Goal: Obtain resource: Download file/media

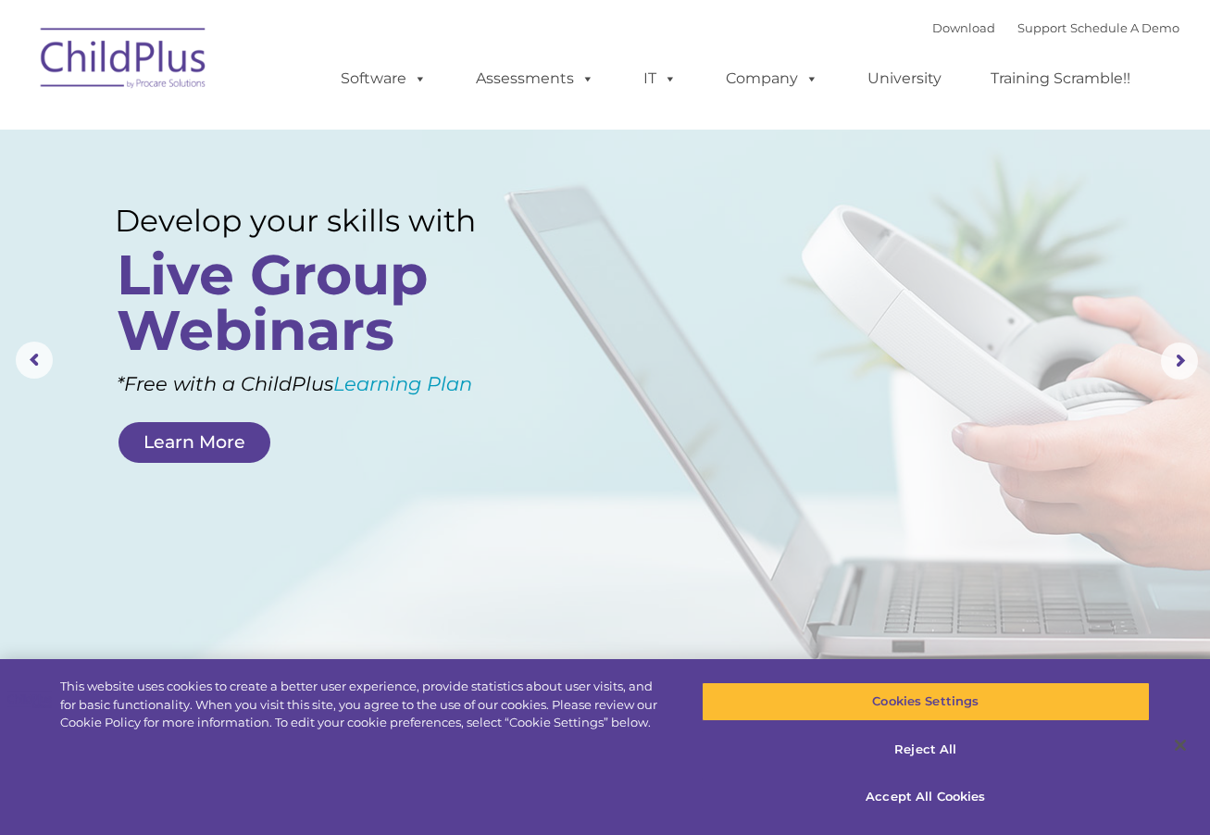
select select "MEDIUM"
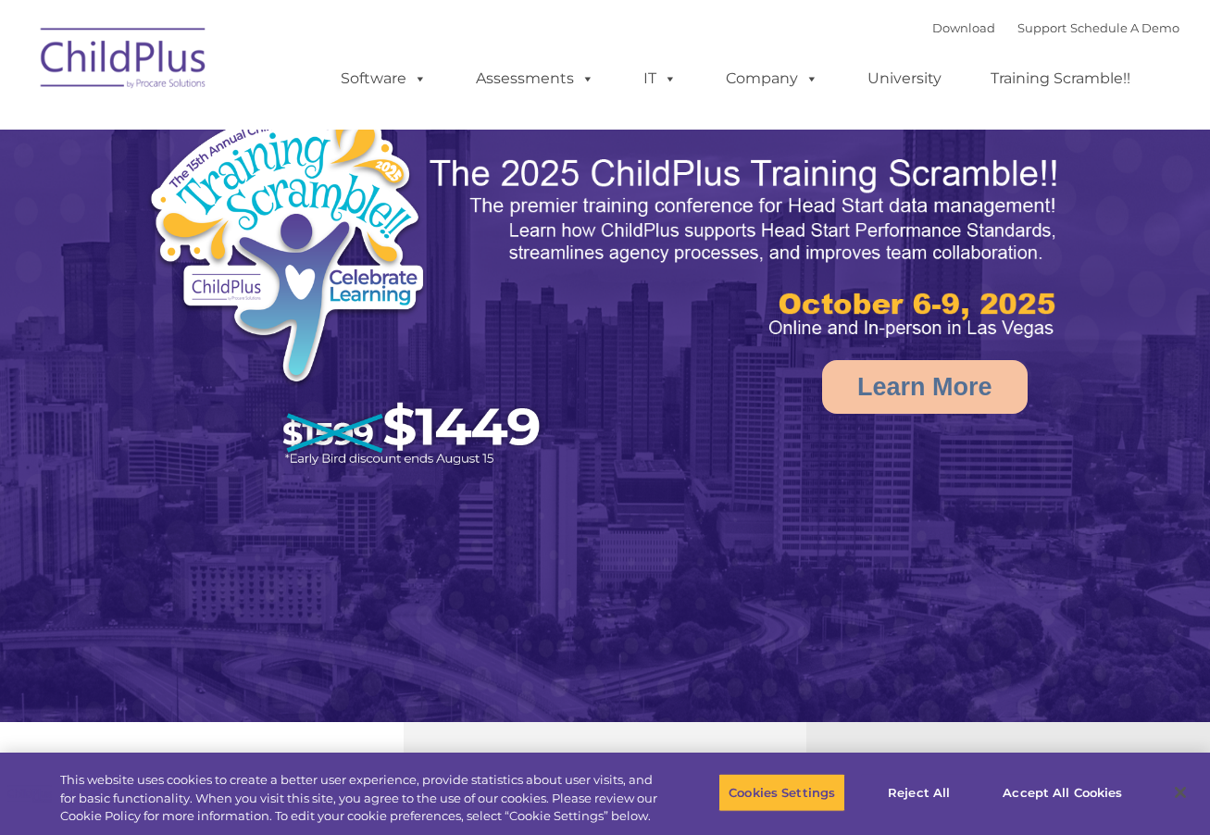
select select "MEDIUM"
click at [82, 73] on img at bounding box center [123, 61] width 185 height 93
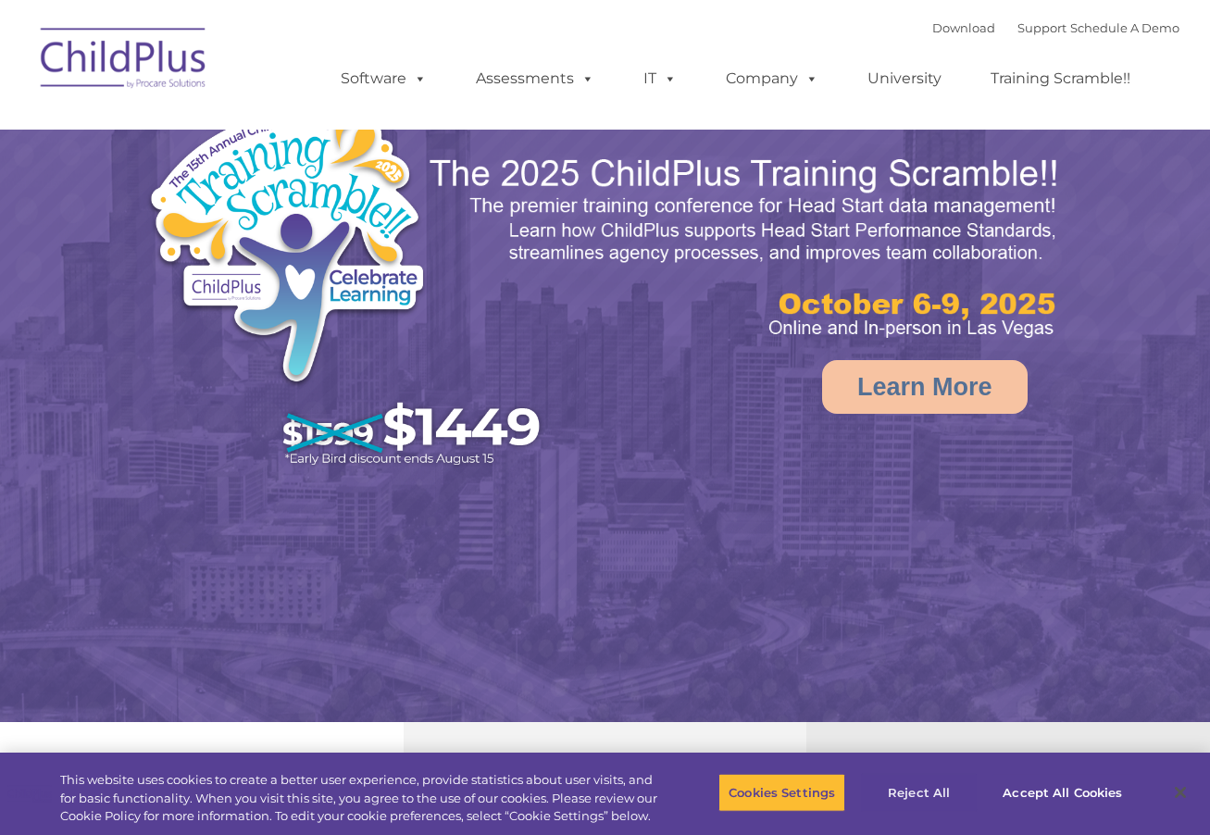
select select "MEDIUM"
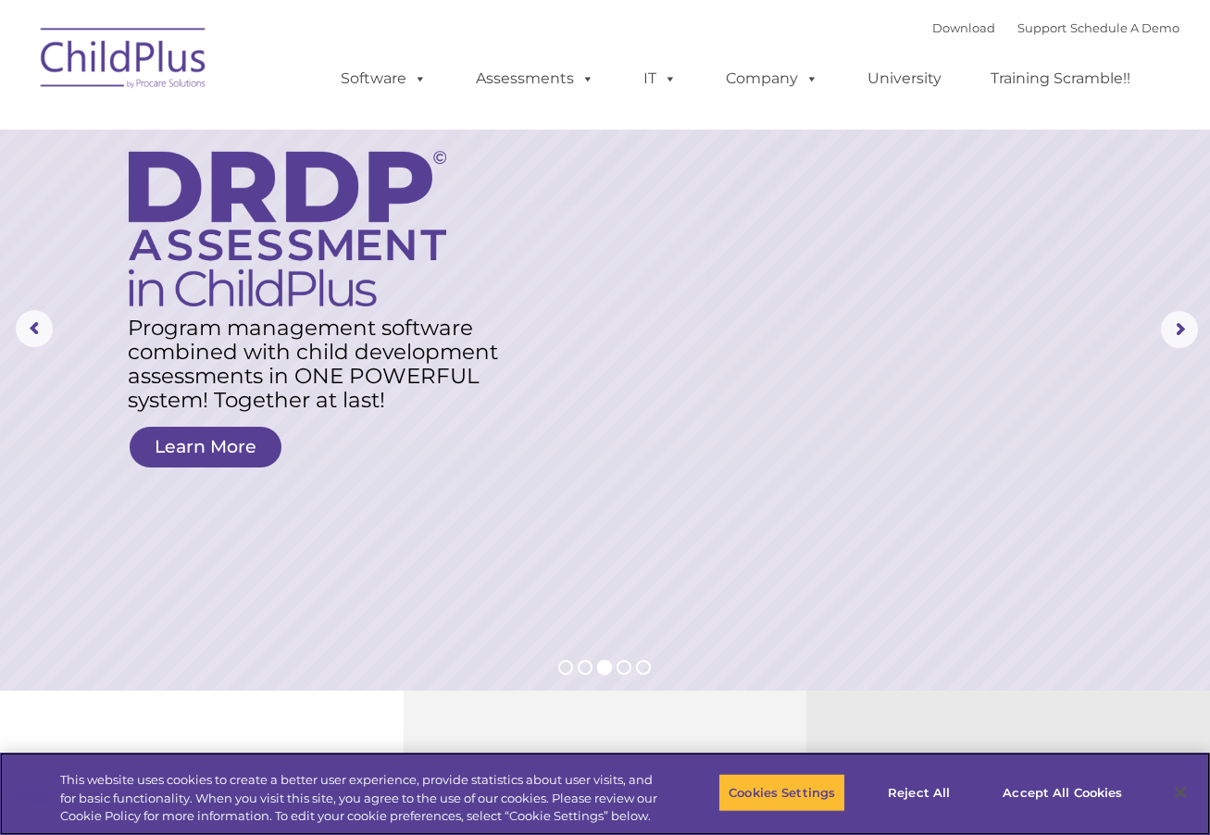
scroll to position [49, 0]
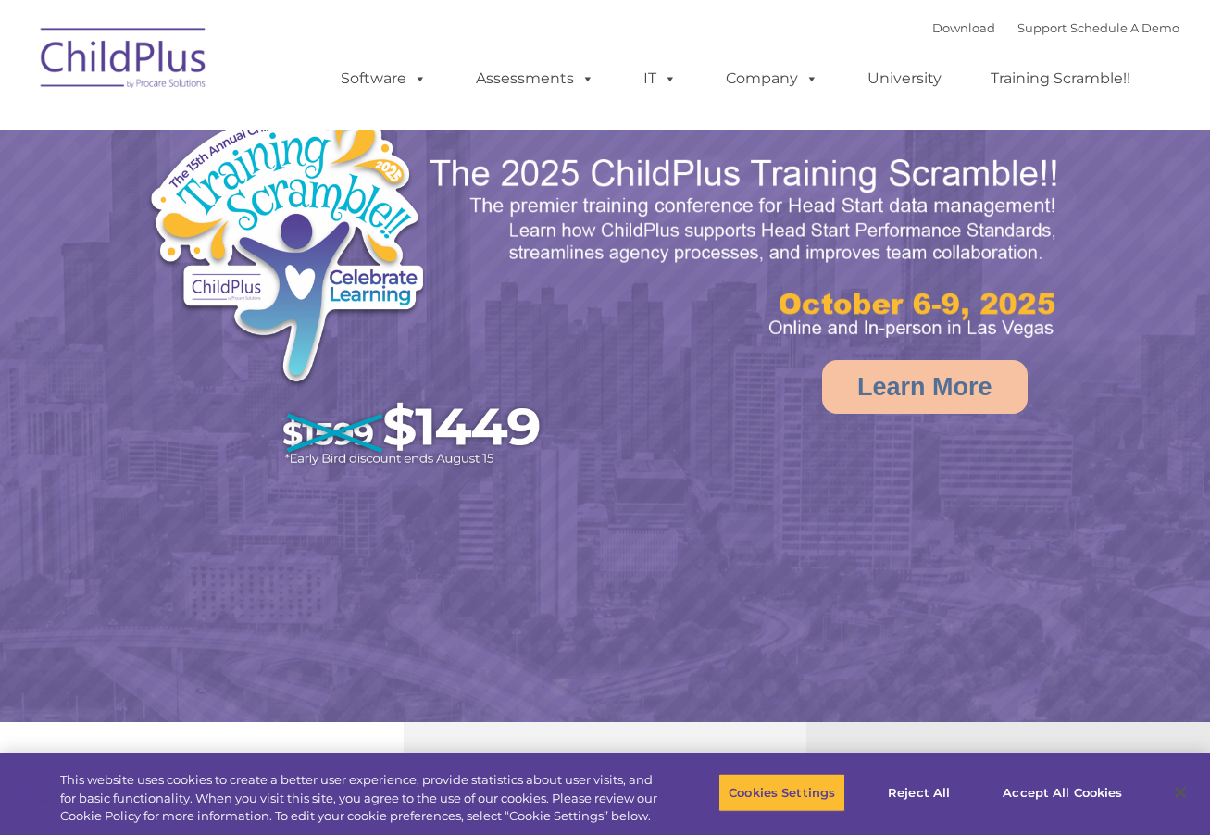
select select "MEDIUM"
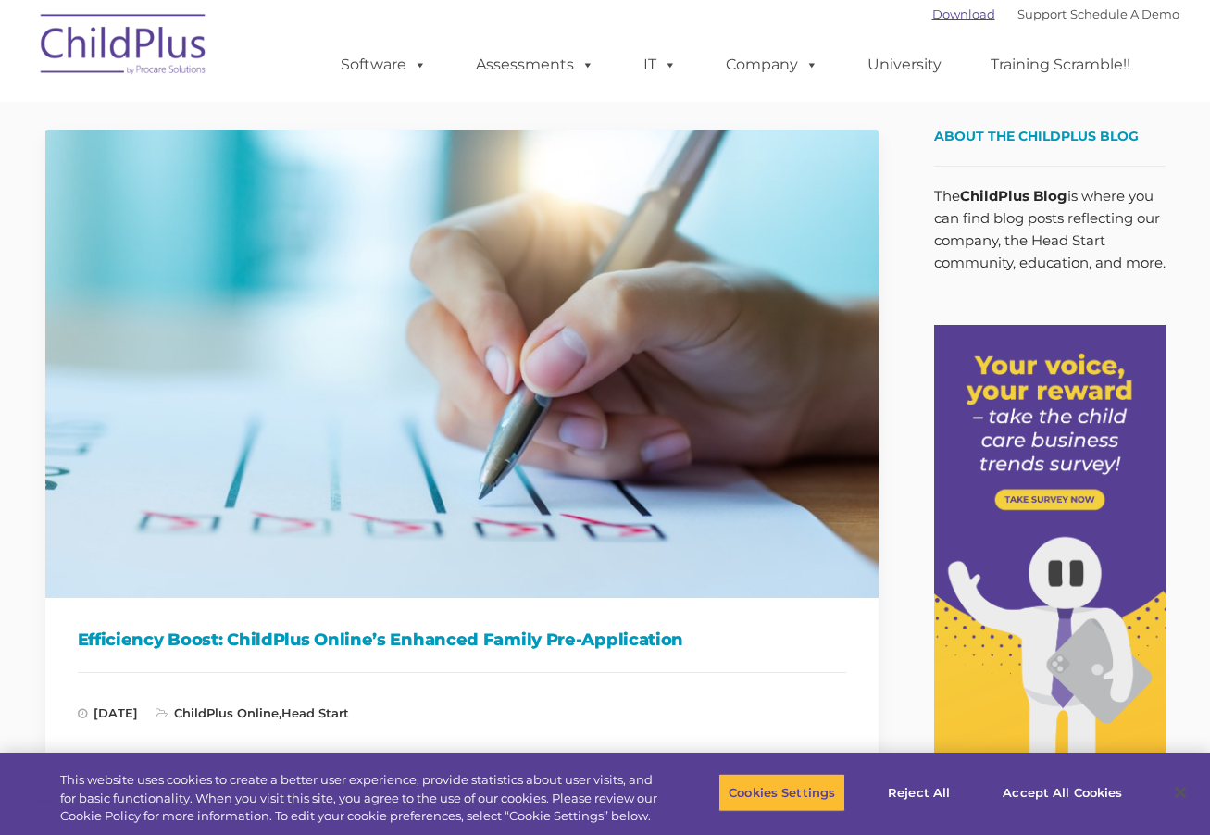
click at [948, 8] on link "Download" at bounding box center [964, 13] width 63 height 15
